Goal: Communication & Community: Answer question/provide support

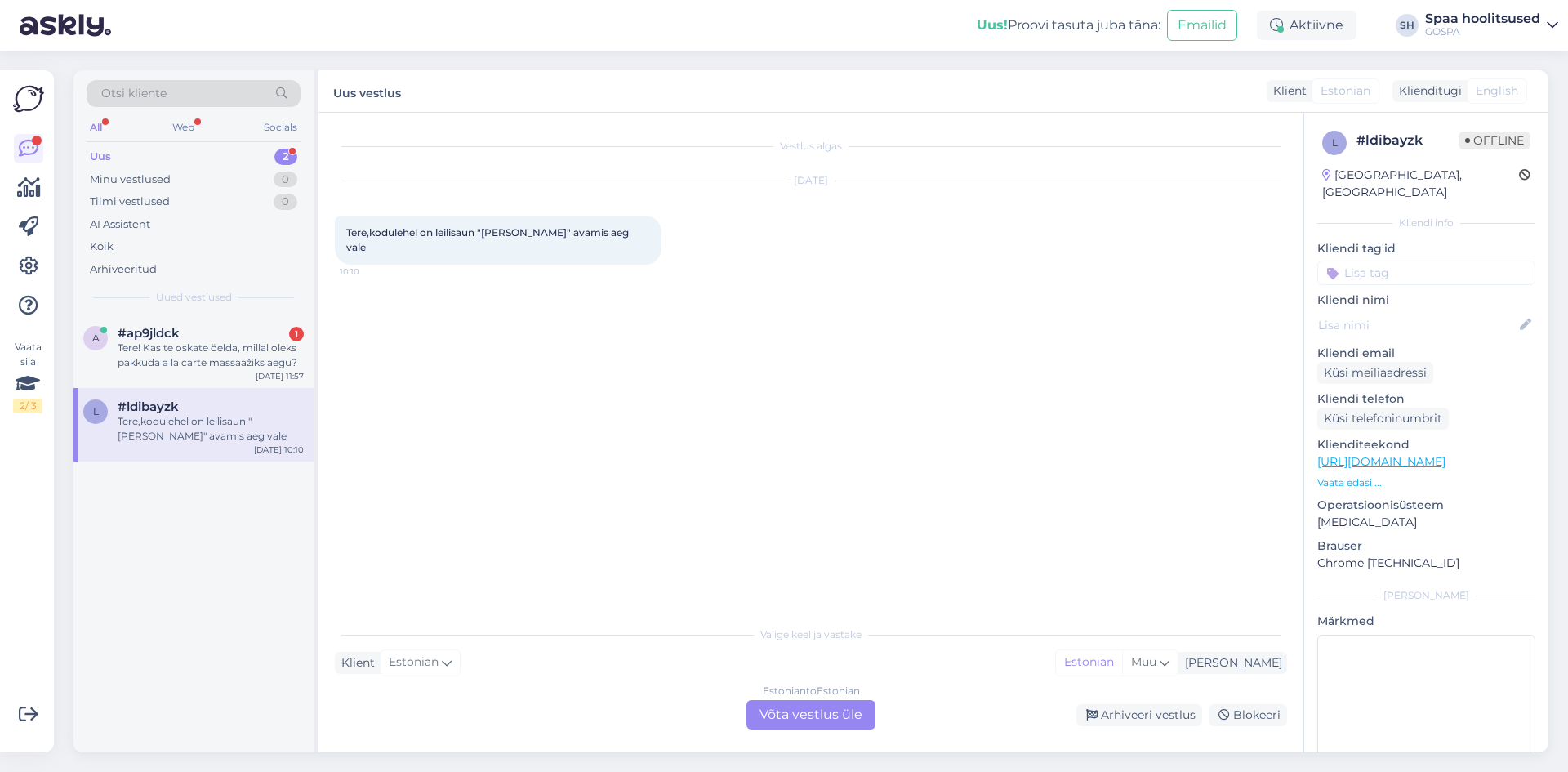
click at [234, 434] on div "Tere,kodulehel on leilisaun "[PERSON_NAME]" avamis aeg vale" at bounding box center [210, 429] width 186 height 29
click at [201, 347] on div "Tere! Kas te oskate öelda, millal oleks pakkuda a la carte massaažiks aegu?" at bounding box center [210, 355] width 186 height 29
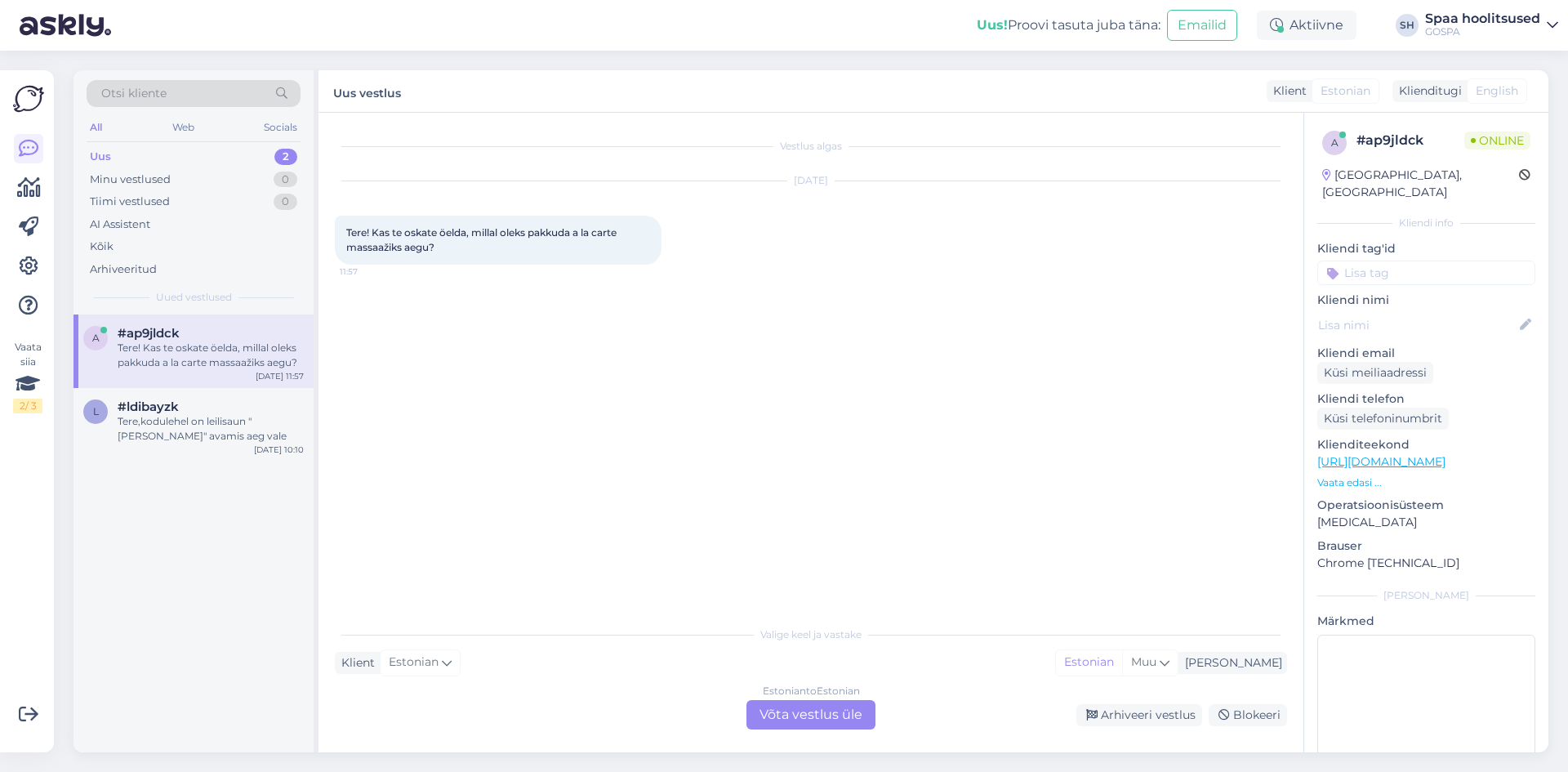
click at [803, 706] on div "Estonian to Estonian Võta vestlus üle" at bounding box center [811, 715] width 129 height 29
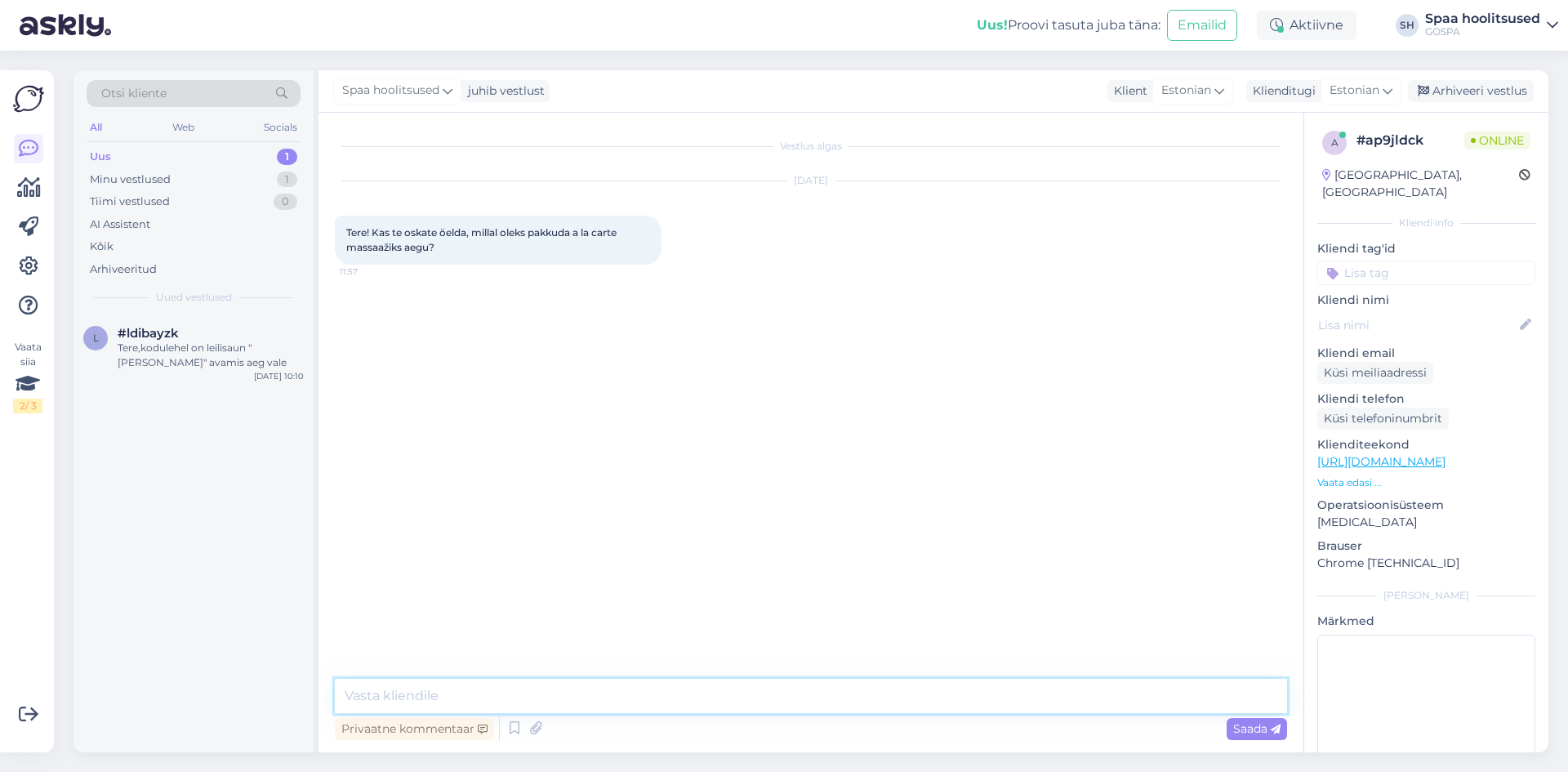
click at [464, 685] on textarea at bounding box center [811, 696] width 952 height 34
type textarea "Tere! [PERSON_NAME] on pakkuda näiteks [PERSON_NAME] 16:00. Või mis päevaks soo…"
click at [1258, 732] on span "Saada" at bounding box center [1258, 729] width 48 height 15
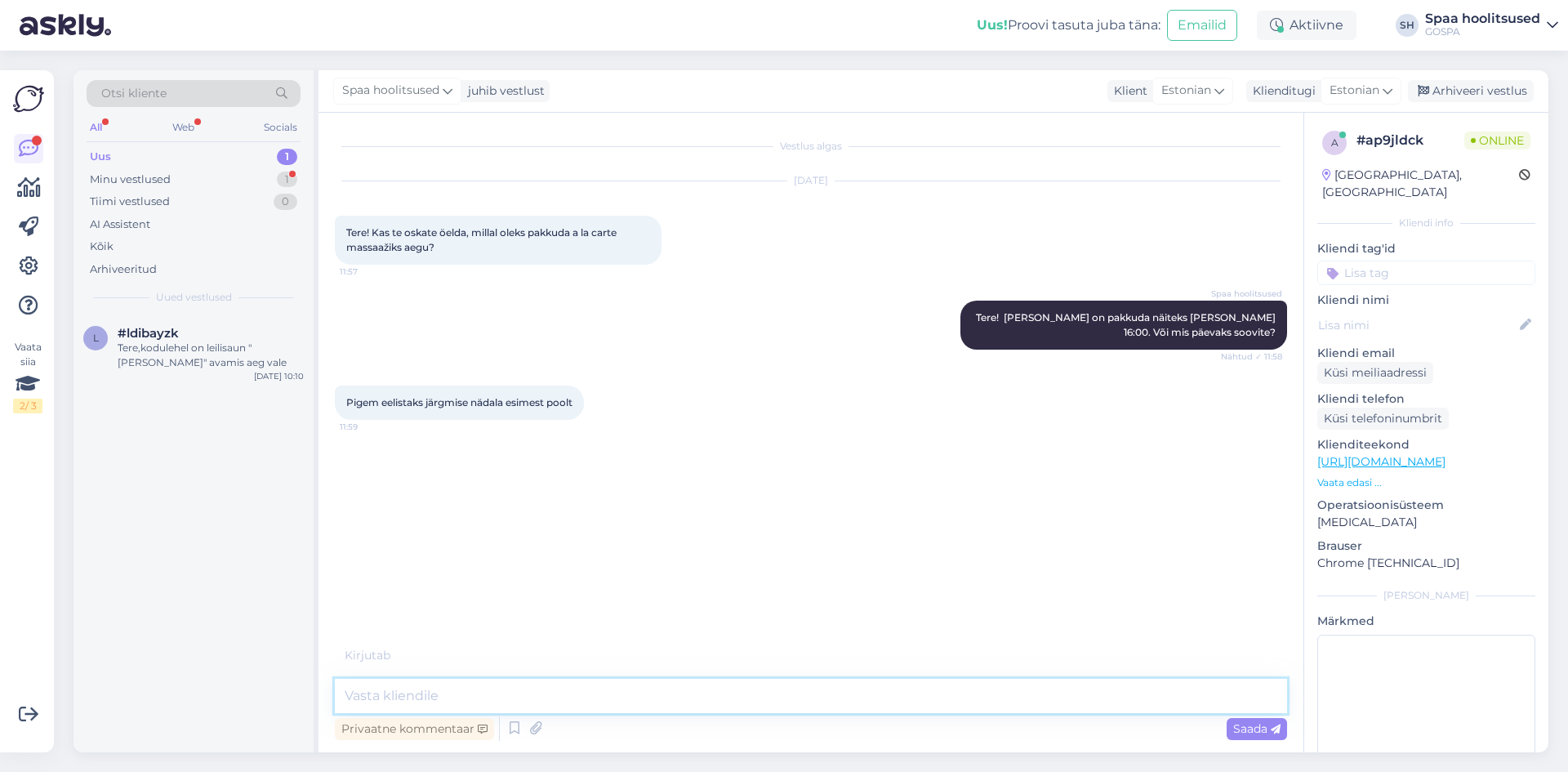
click at [429, 699] on textarea at bounding box center [811, 696] width 952 height 34
type textarea "Kõigil päevadel on aegu. Andke teada, milline päev [PERSON_NAME] sobiks"
click at [1260, 732] on span "Saada" at bounding box center [1258, 729] width 48 height 15
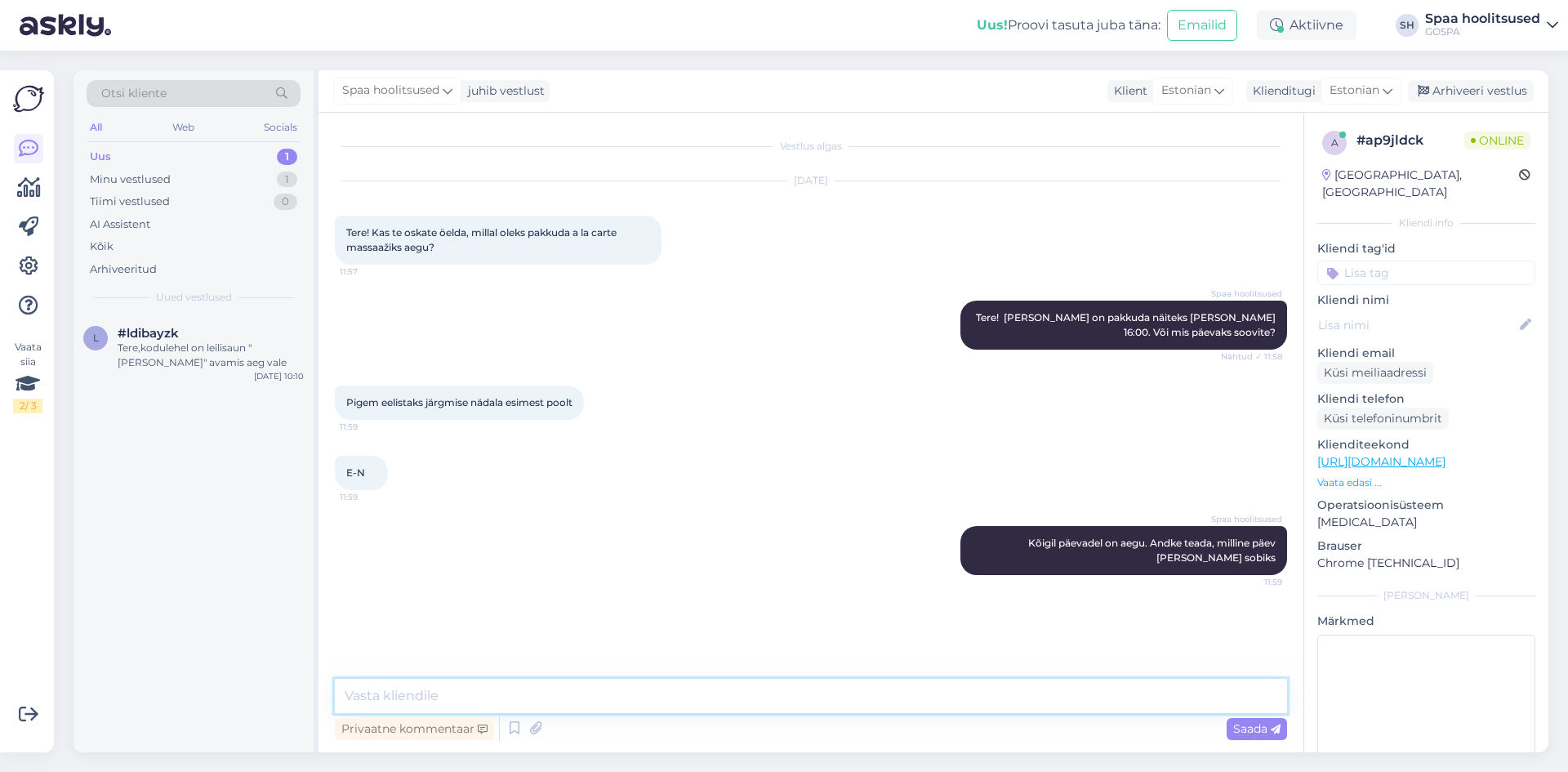
click at [450, 697] on textarea at bounding box center [811, 696] width 952 height 34
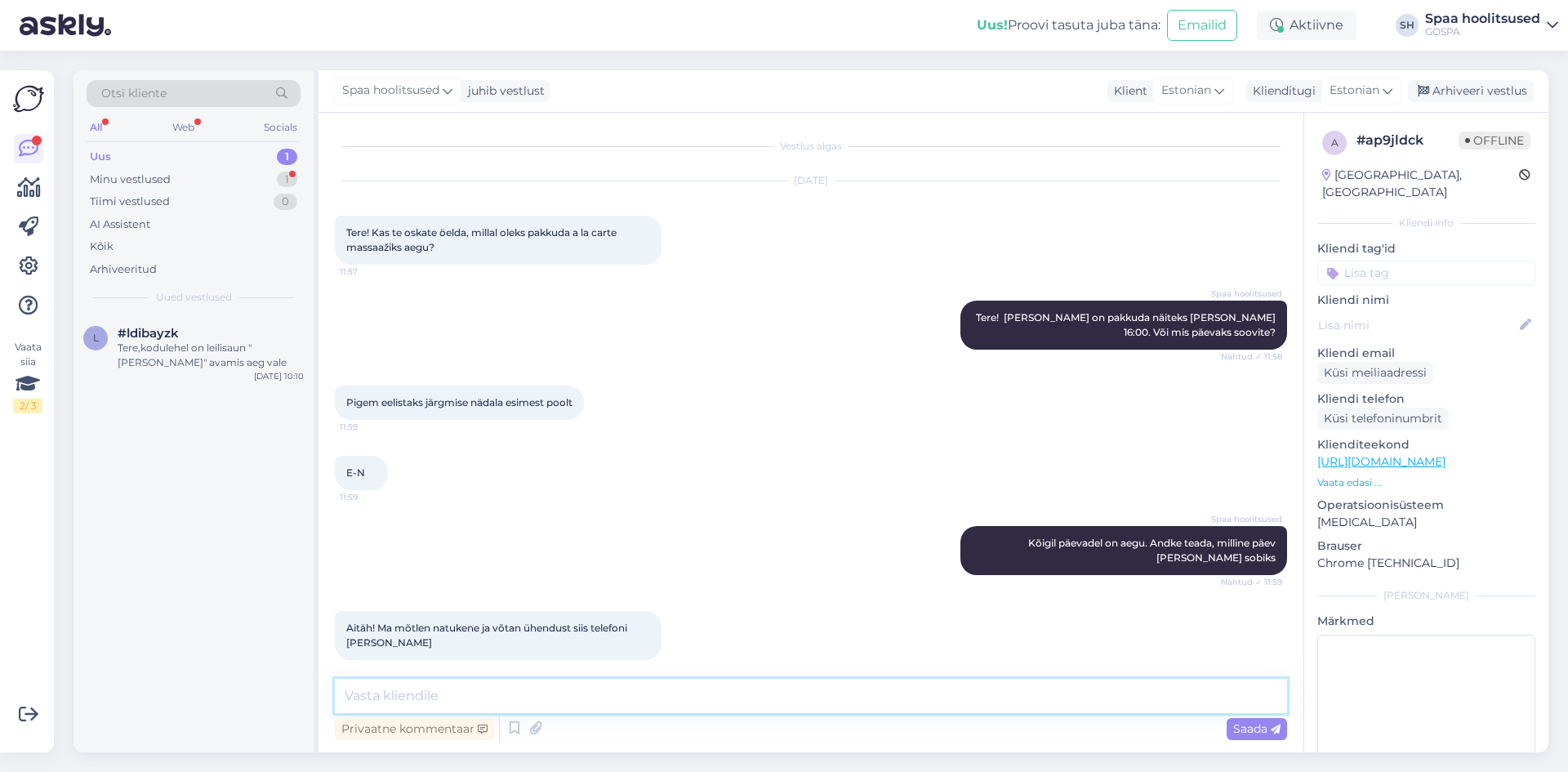
scroll to position [14, 0]
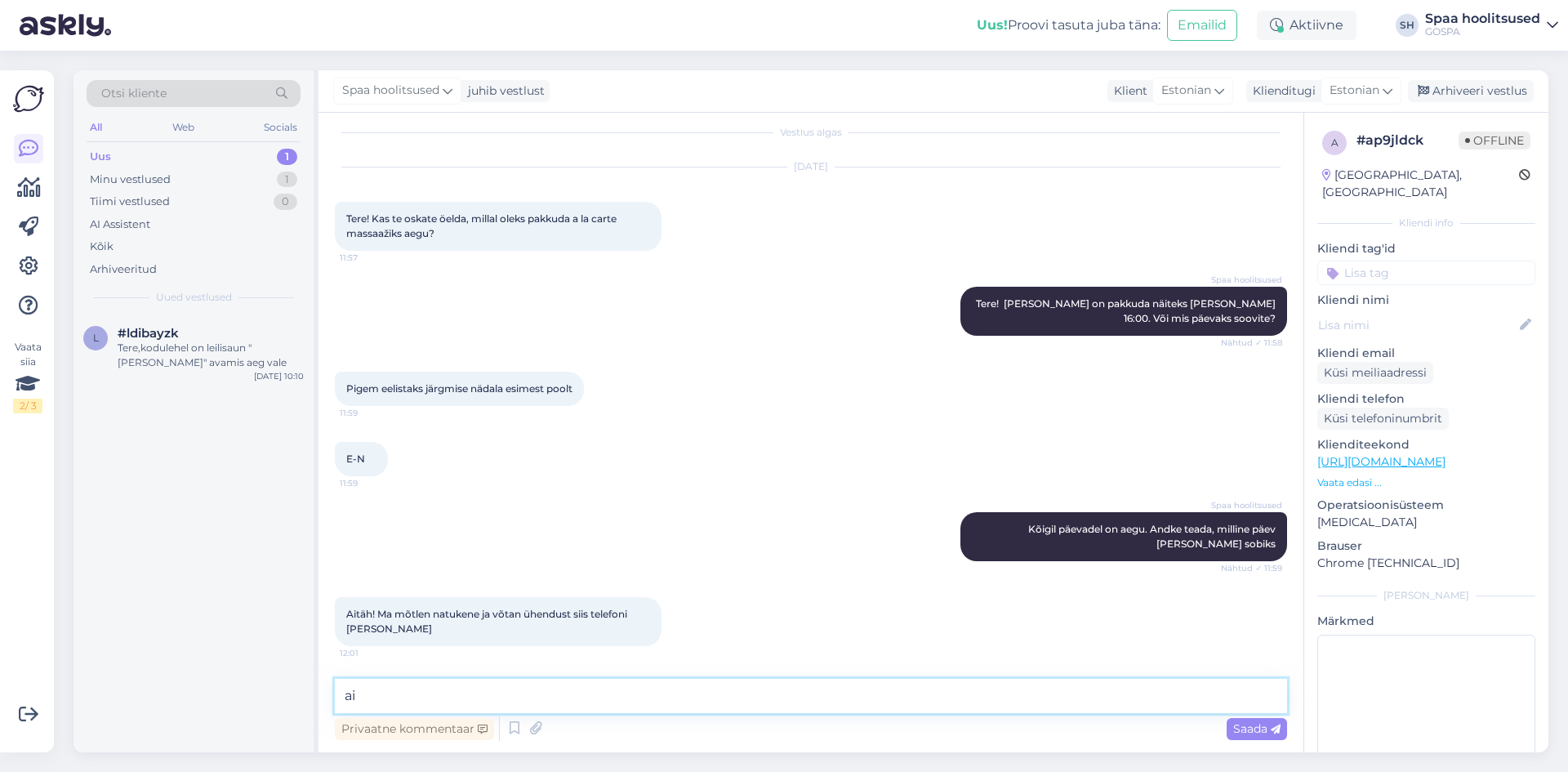
type textarea "a"
type textarea "Aitäh!"
click at [1251, 735] on span "Saada" at bounding box center [1258, 729] width 48 height 15
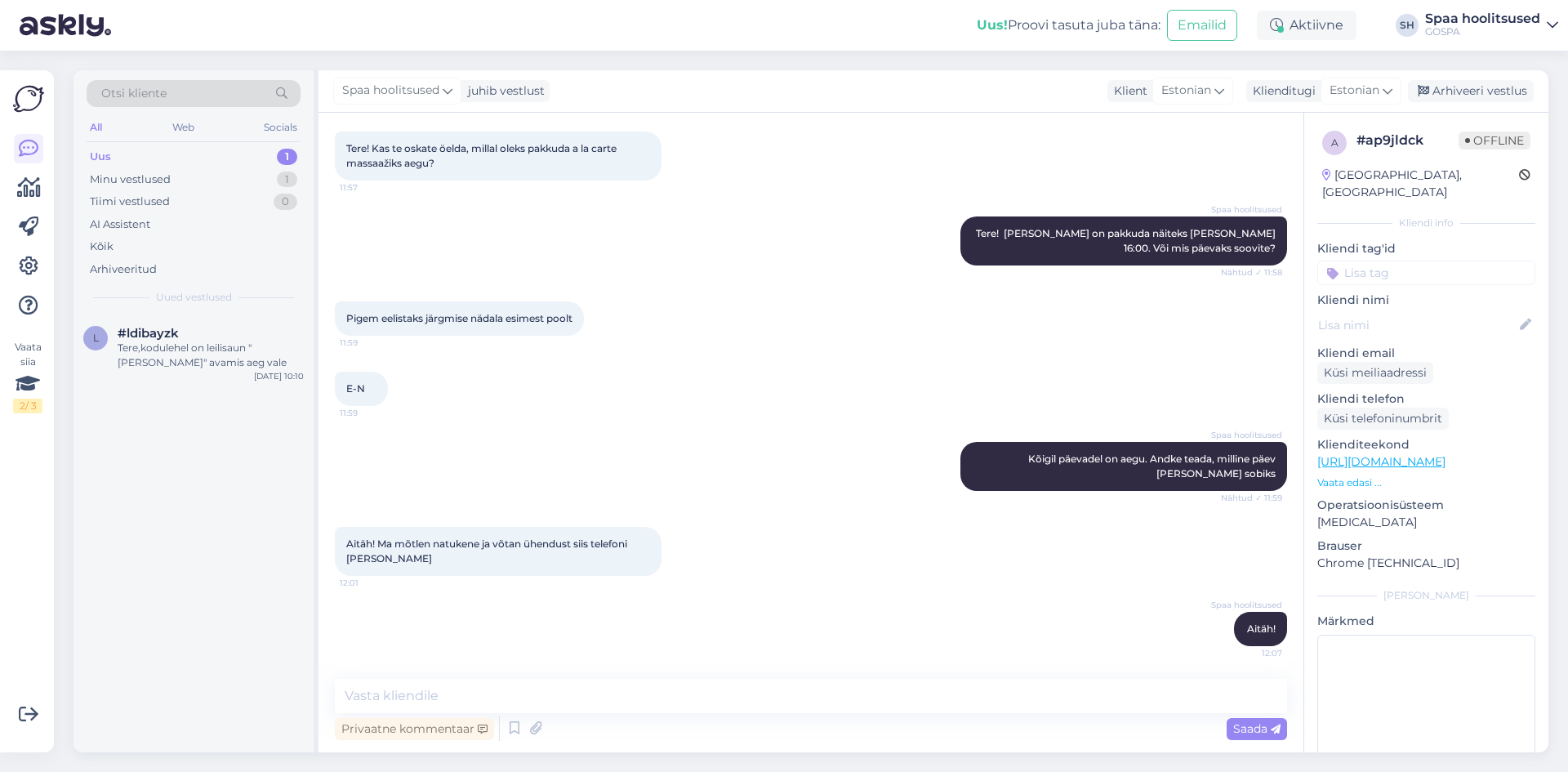
click at [106, 156] on div "Uus" at bounding box center [101, 157] width 21 height 17
click at [164, 359] on div "Tere,kodulehel on leilisaun "[PERSON_NAME]" avamis aeg vale" at bounding box center [210, 355] width 186 height 29
